Goal: Information Seeking & Learning: Learn about a topic

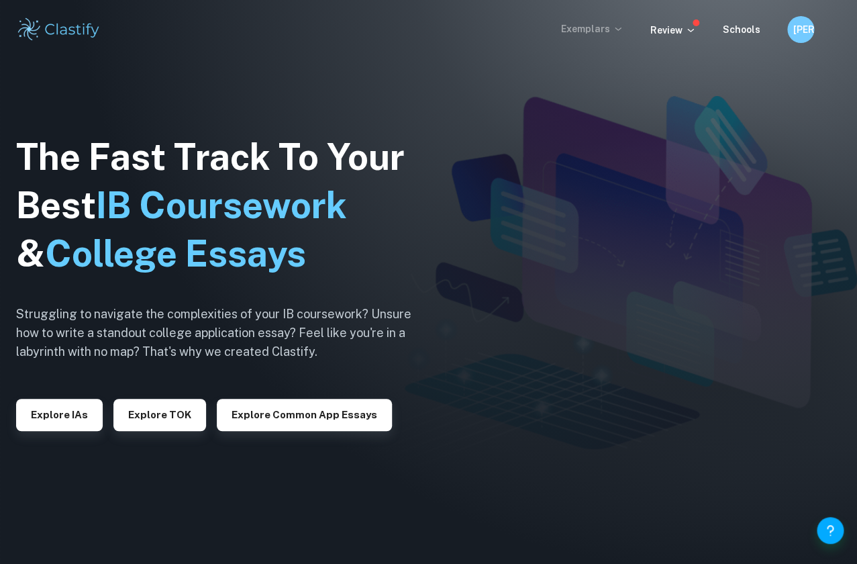
click at [609, 29] on p "Exemplars" at bounding box center [592, 28] width 62 height 15
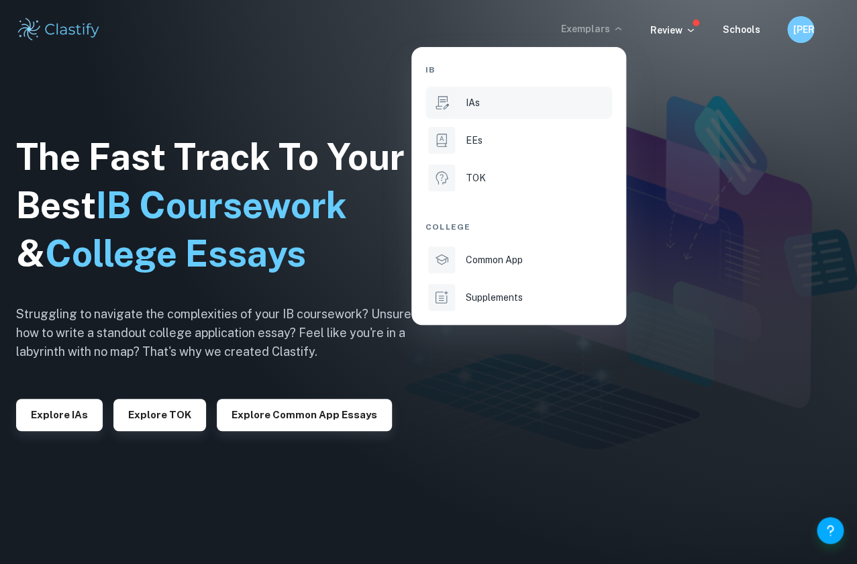
click at [507, 95] on div "IAs" at bounding box center [538, 102] width 144 height 15
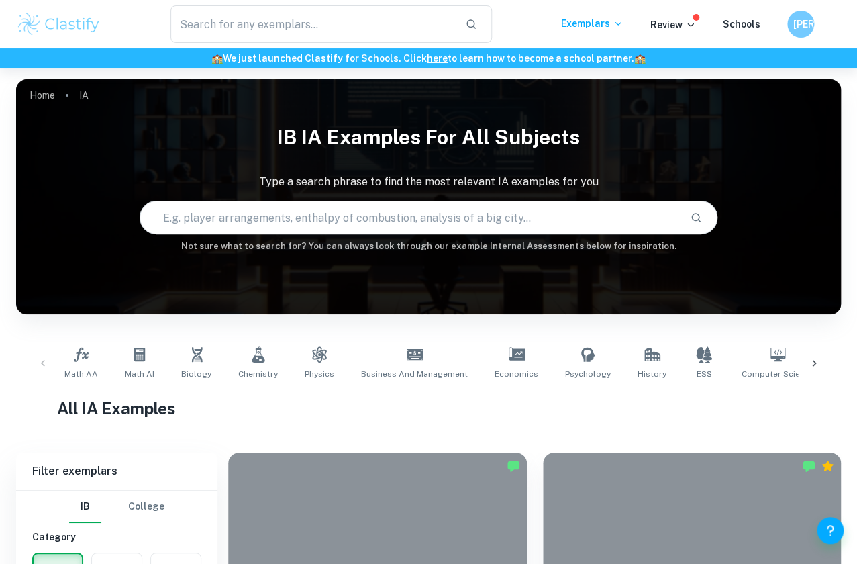
click at [353, 232] on input "text" at bounding box center [409, 218] width 538 height 38
type input "green tea"
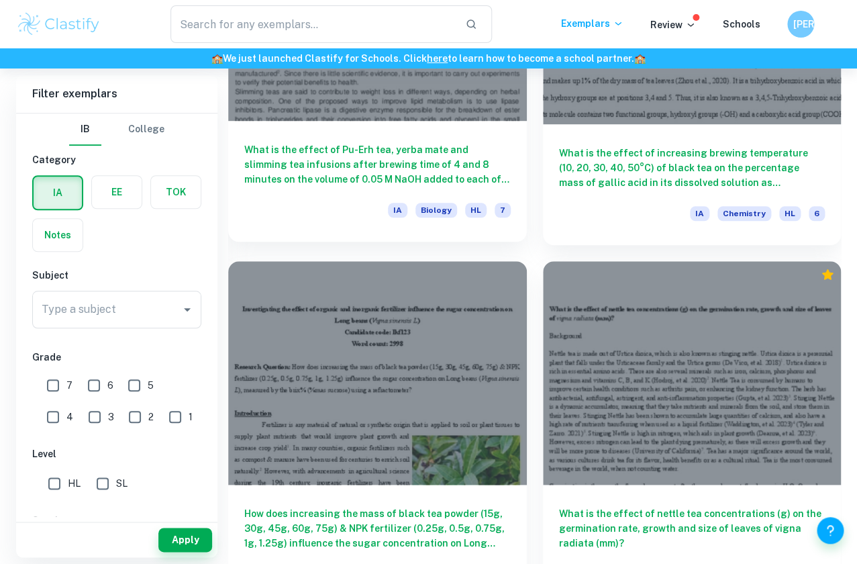
scroll to position [3831, 0]
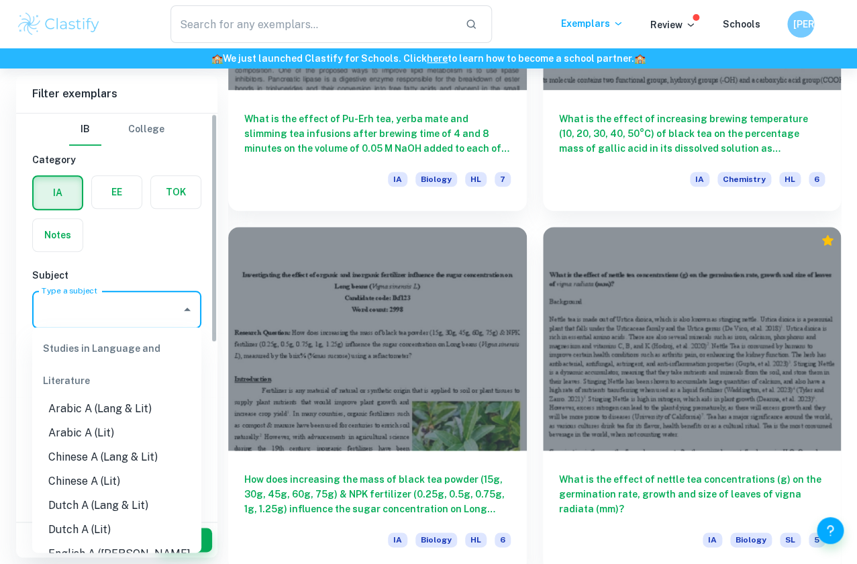
click at [123, 307] on input "Type a subject" at bounding box center [106, 309] width 137 height 25
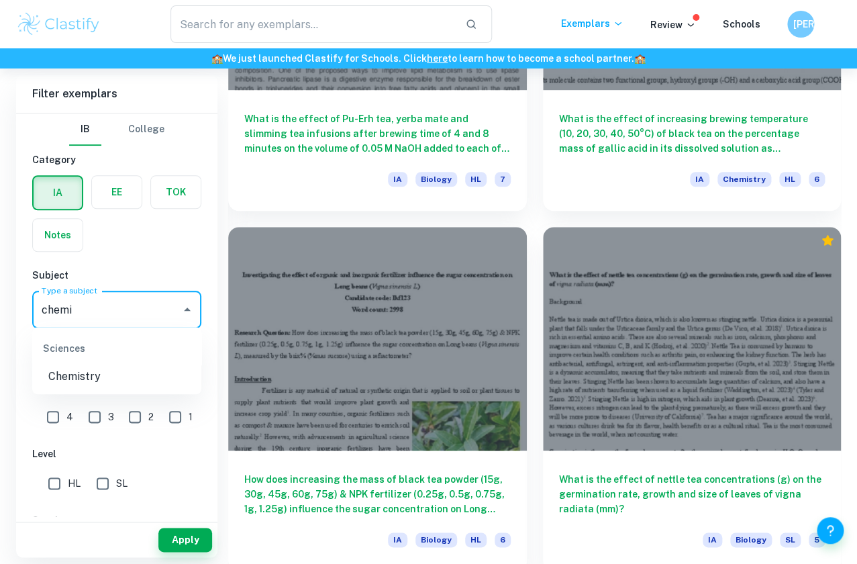
click at [89, 370] on li "Chemistry" at bounding box center [116, 376] width 169 height 24
type input "Chemistry"
click at [195, 544] on button "Apply" at bounding box center [185, 539] width 54 height 24
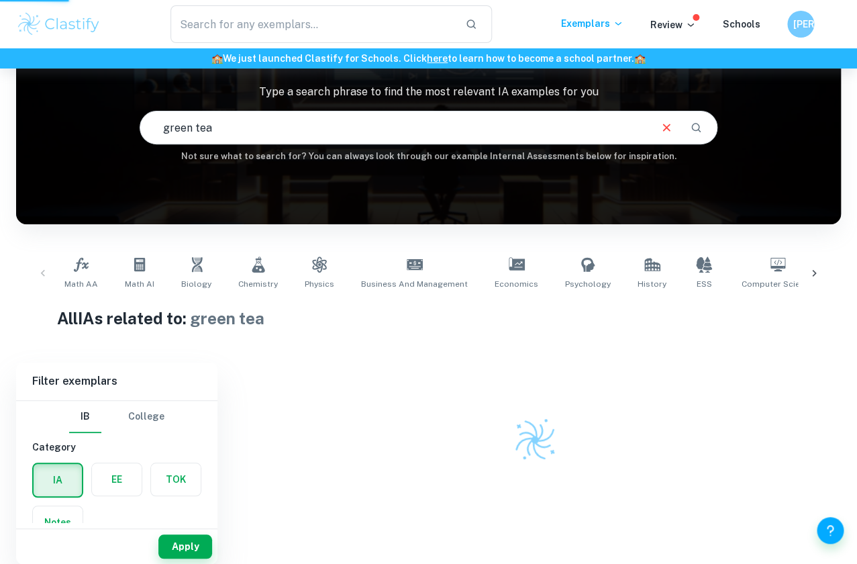
scroll to position [87, 0]
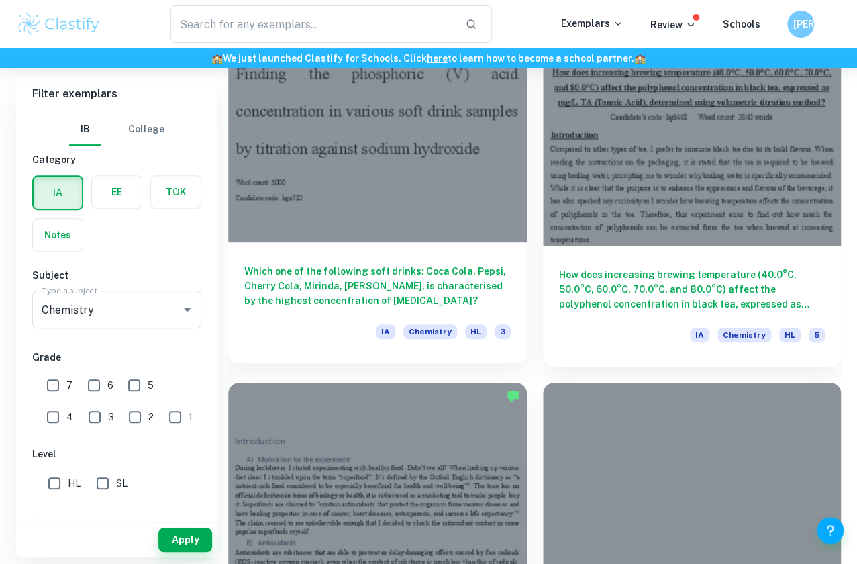
scroll to position [1930, 0]
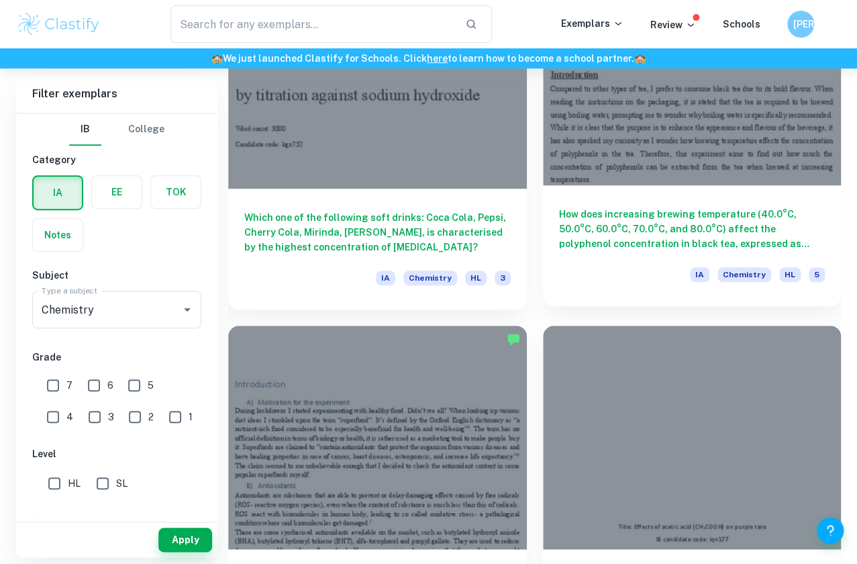
click at [669, 234] on h6 "How does increasing brewing temperature (40.0°C, 50.0°C, 60.0°C, 70.0°C, and 80…" at bounding box center [692, 229] width 266 height 44
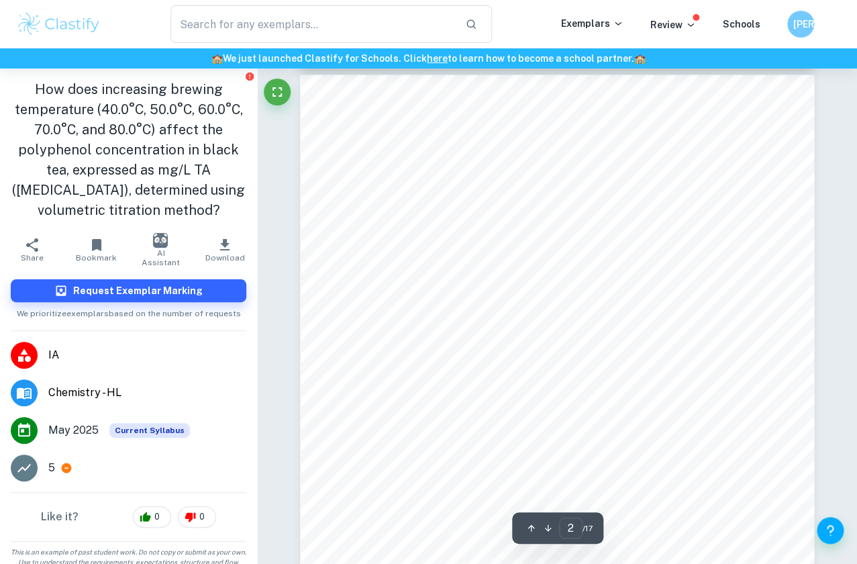
scroll to position [1045, 0]
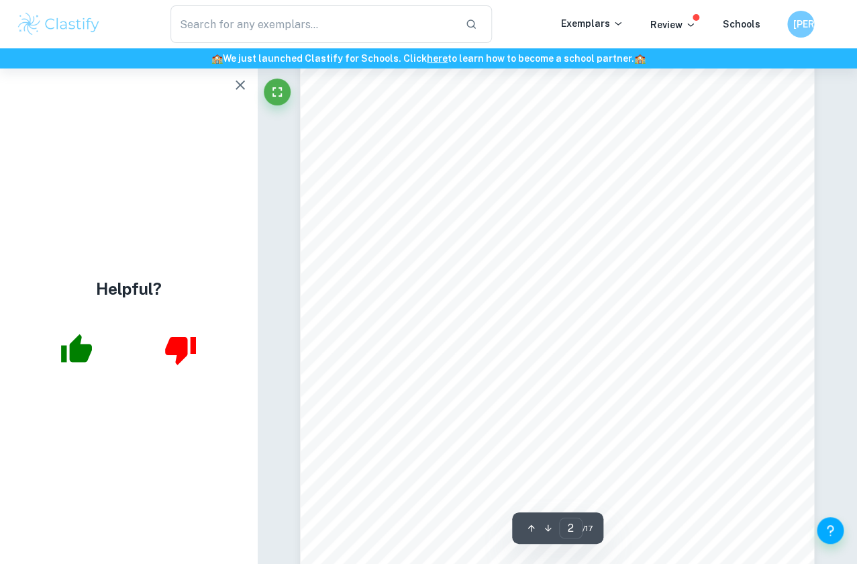
click at [241, 88] on icon "button" at bounding box center [240, 85] width 16 height 16
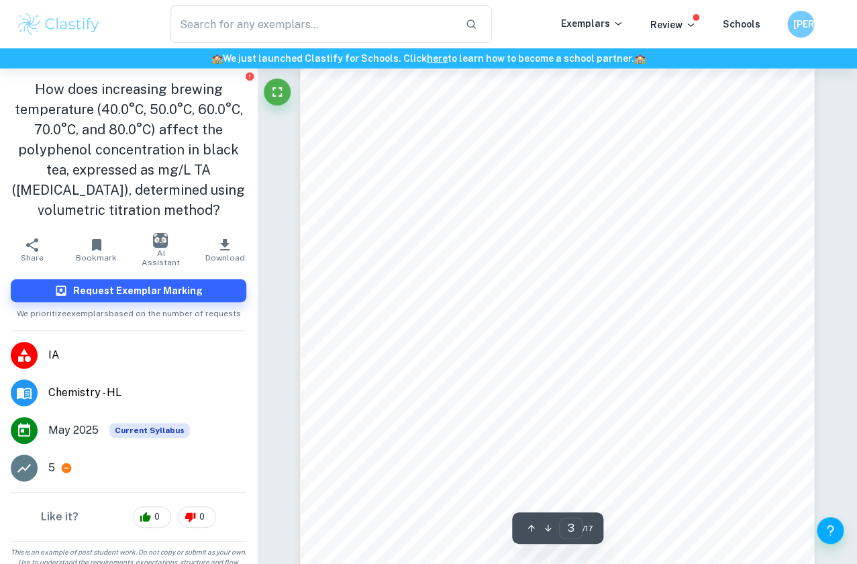
scroll to position [1771, 0]
drag, startPoint x: 470, startPoint y: 366, endPoint x: 436, endPoint y: 364, distance: 33.6
click at [436, 364] on div "d) Relevance of [MEDICAL_DATA] (TA) as a Standard [MEDICAL_DATA] (TA) is a wate…" at bounding box center [557, 222] width 514 height 726
click at [577, 361] on span "solution titrated with the black tea sample" at bounding box center [558, 363] width 173 height 10
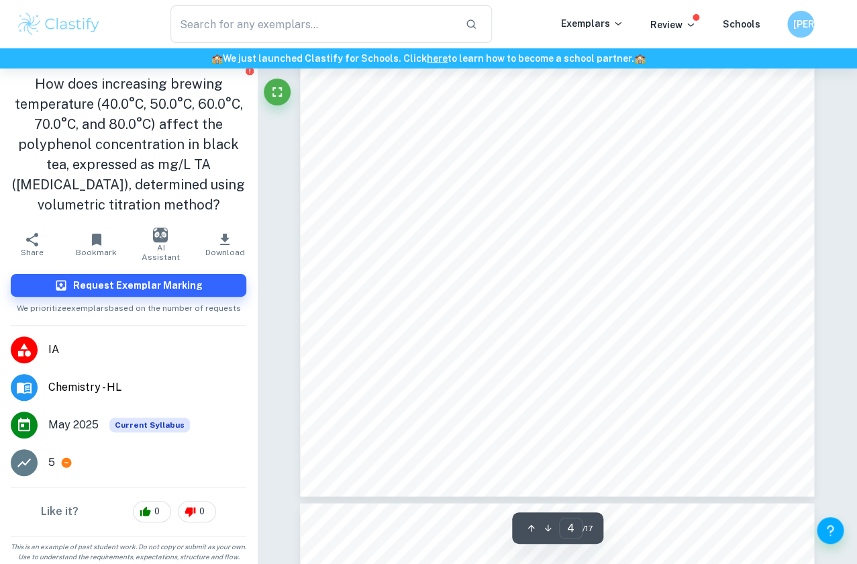
scroll to position [2637, 0]
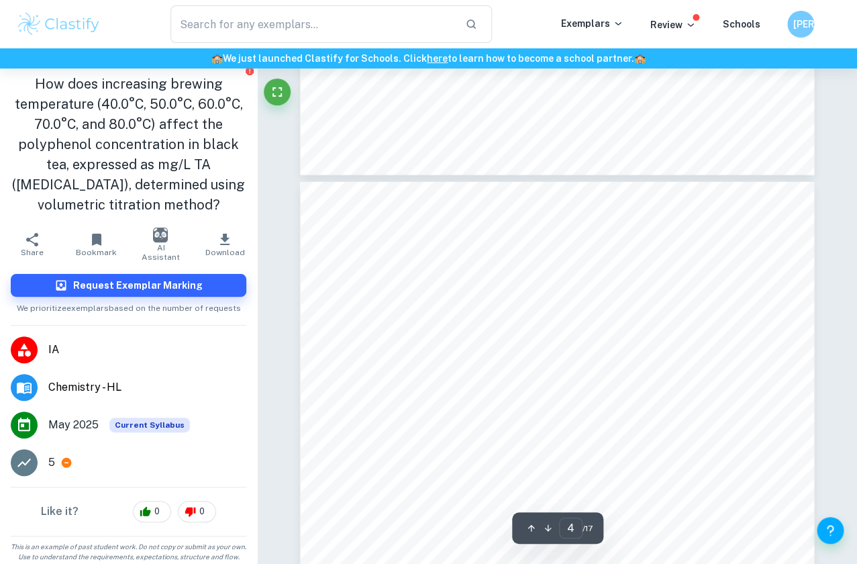
type input "5"
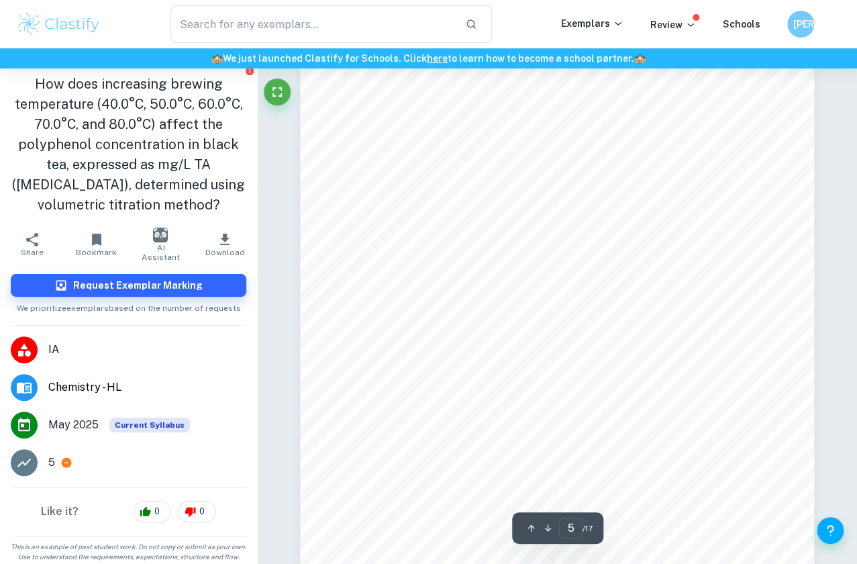
scroll to position [3248, 0]
